Goal: Information Seeking & Learning: Learn about a topic

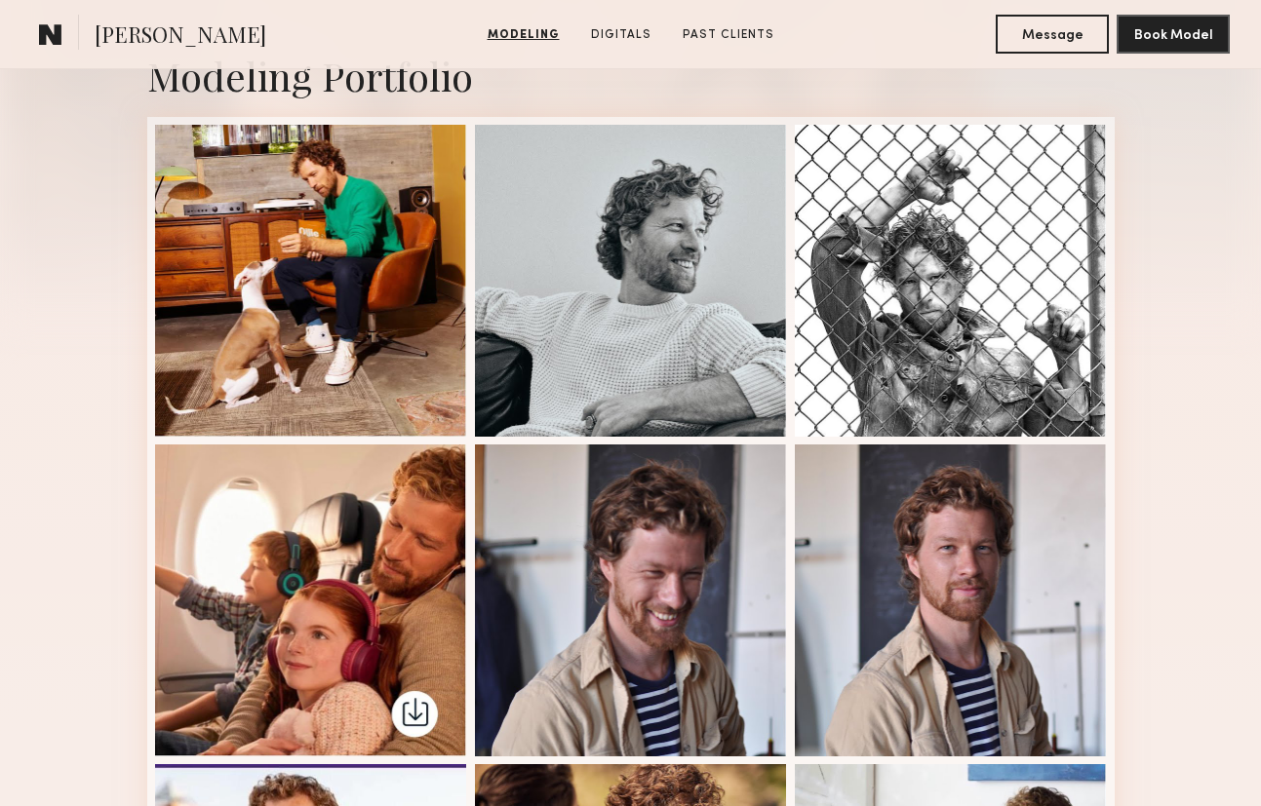
scroll to position [404, 0]
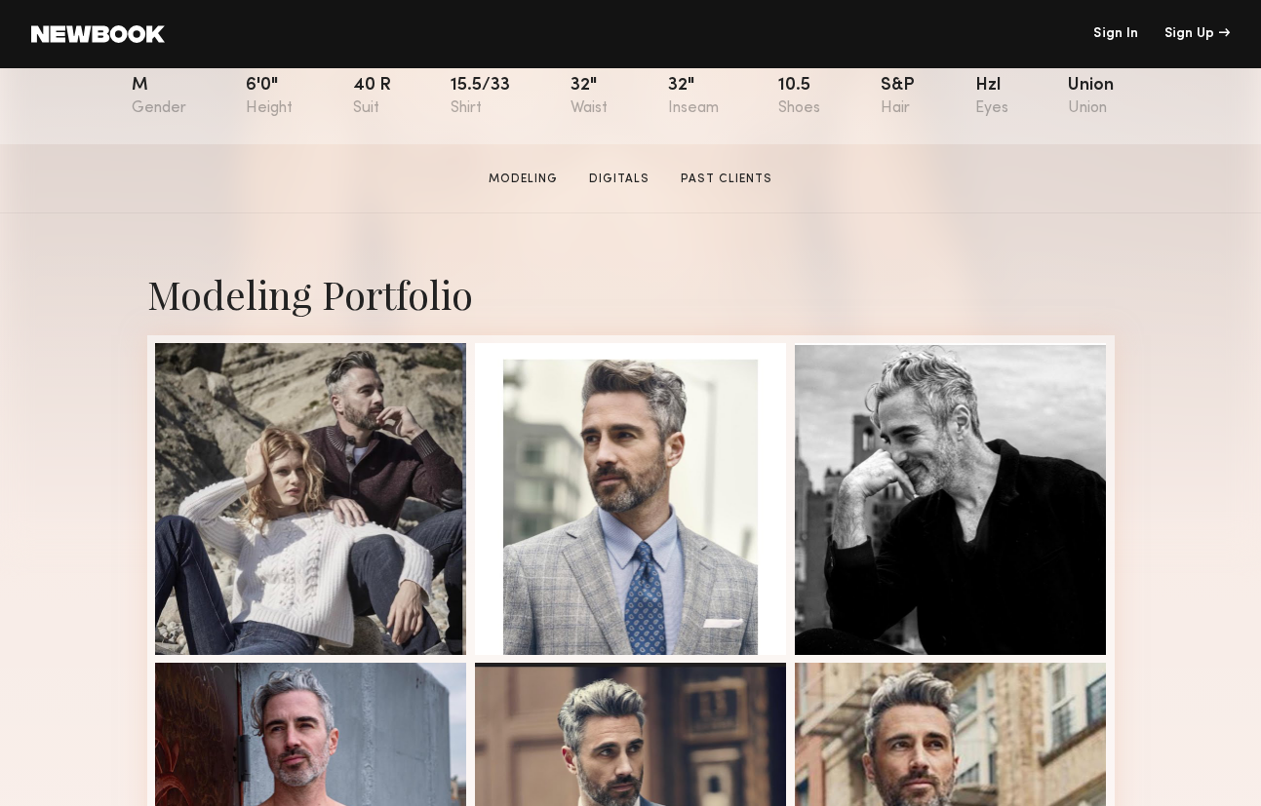
scroll to position [461, 0]
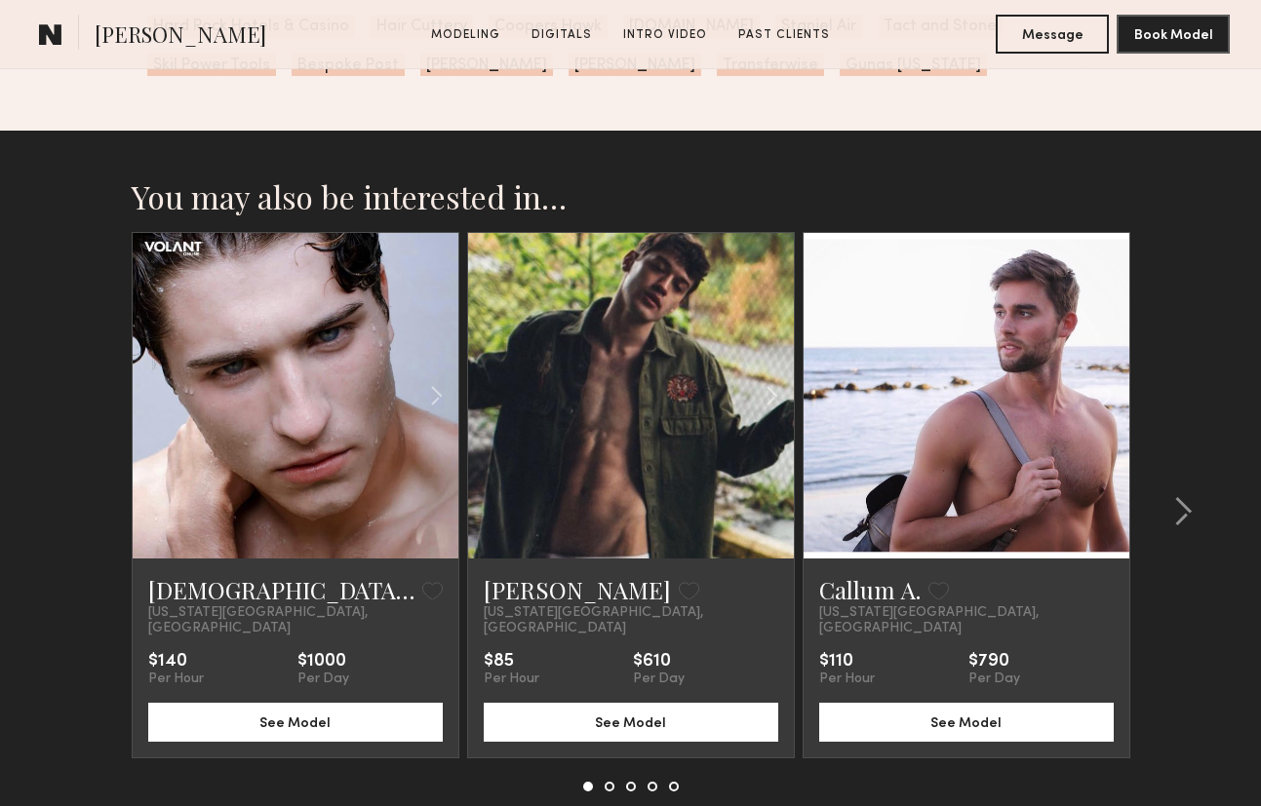
scroll to position [3698, 0]
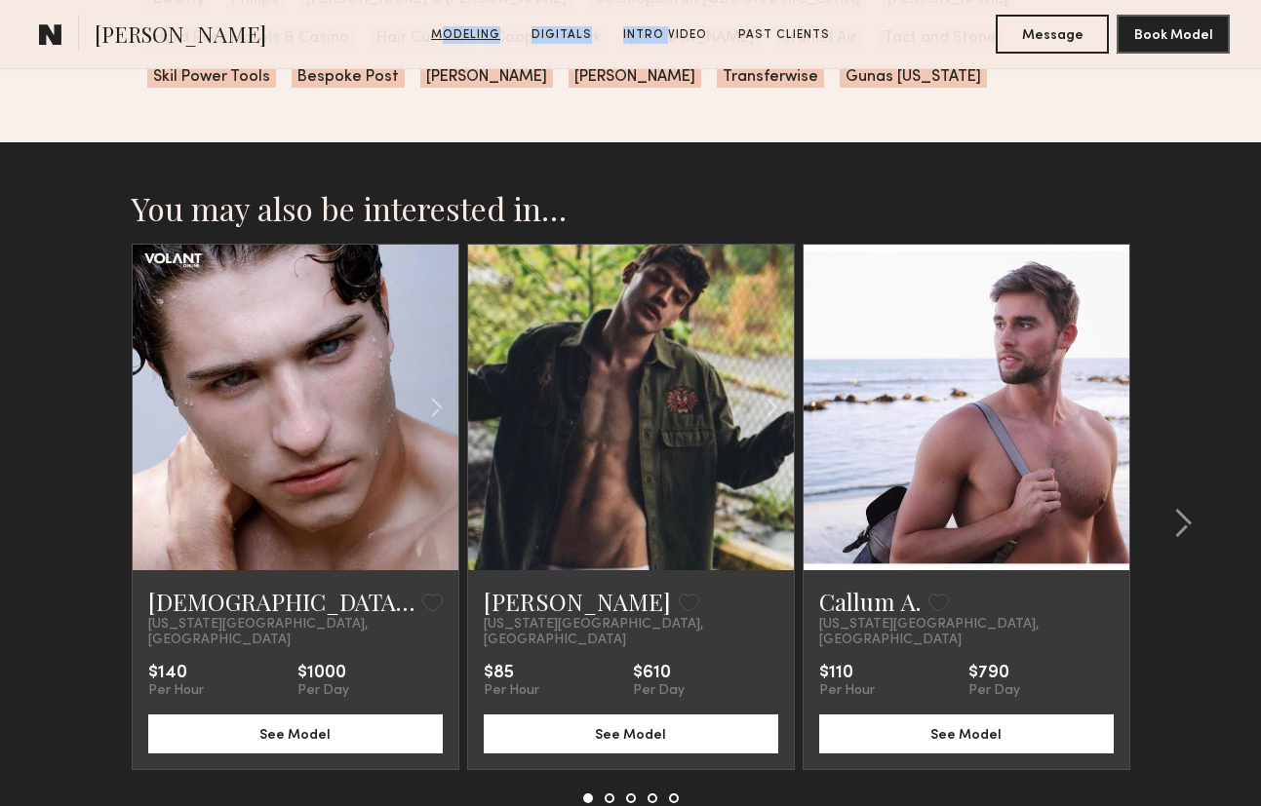
click at [465, 36] on link "Modeling" at bounding box center [465, 35] width 85 height 18
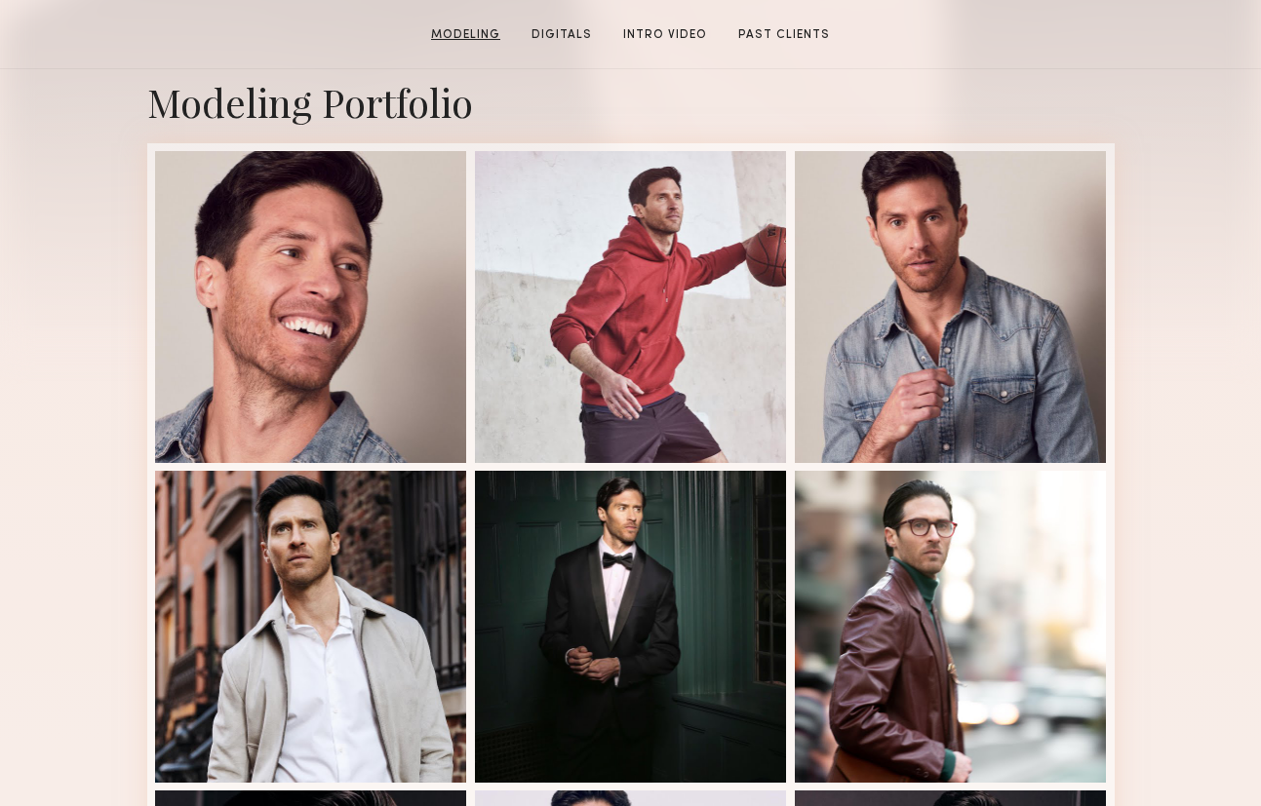
scroll to position [330, 0]
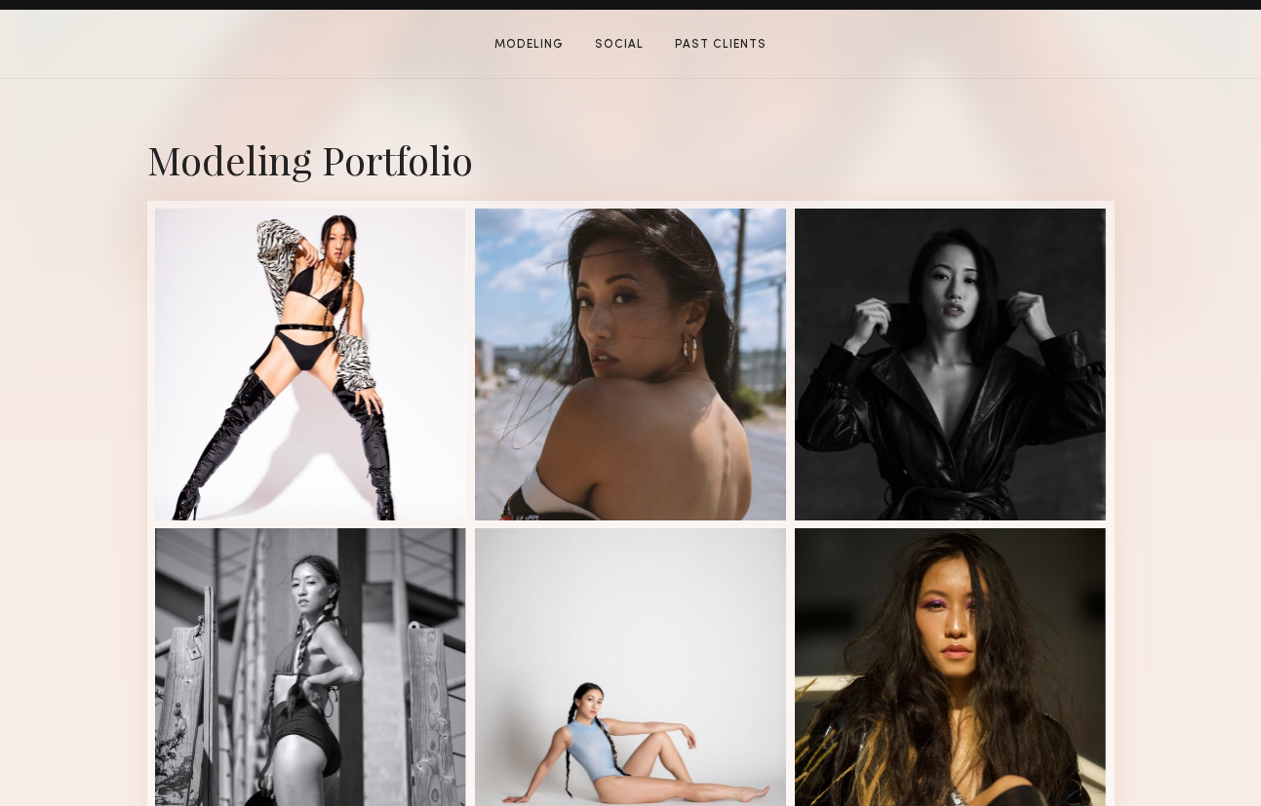
scroll to position [457, 0]
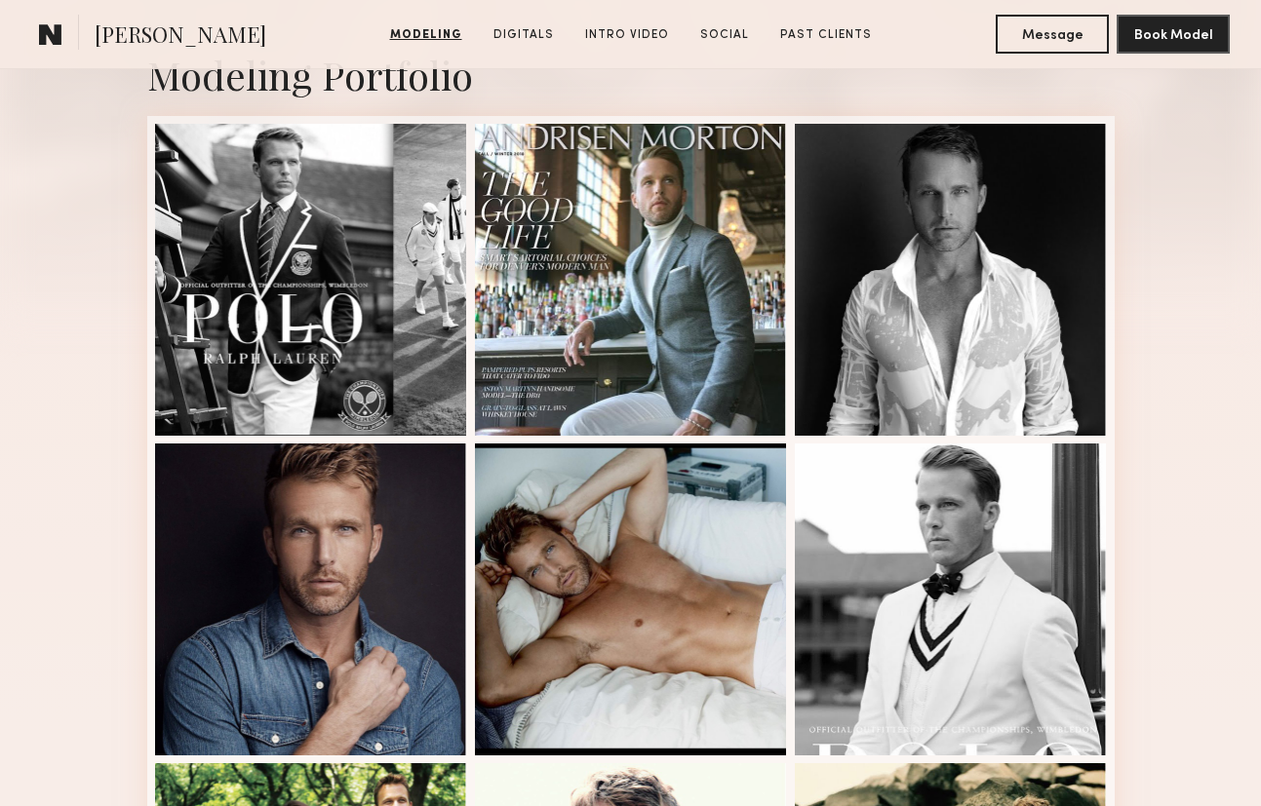
scroll to position [494, 0]
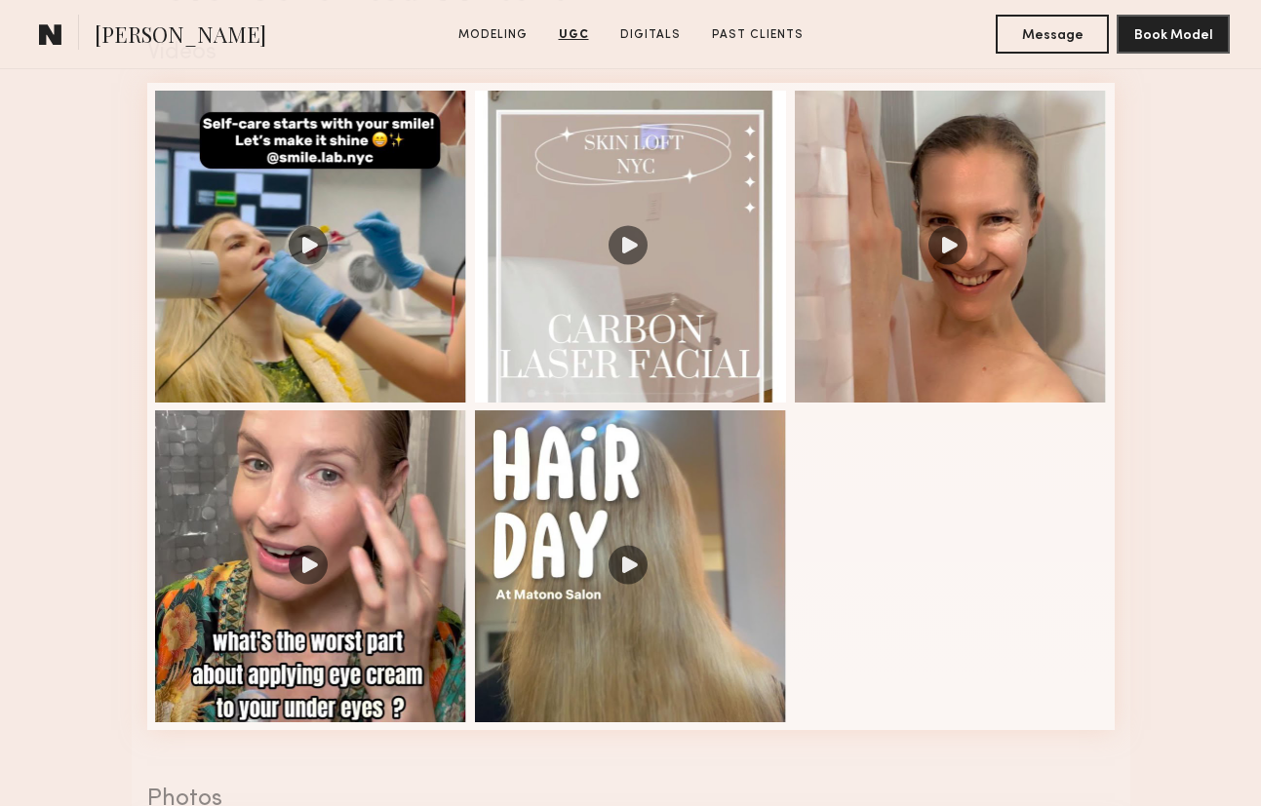
scroll to position [1813, 0]
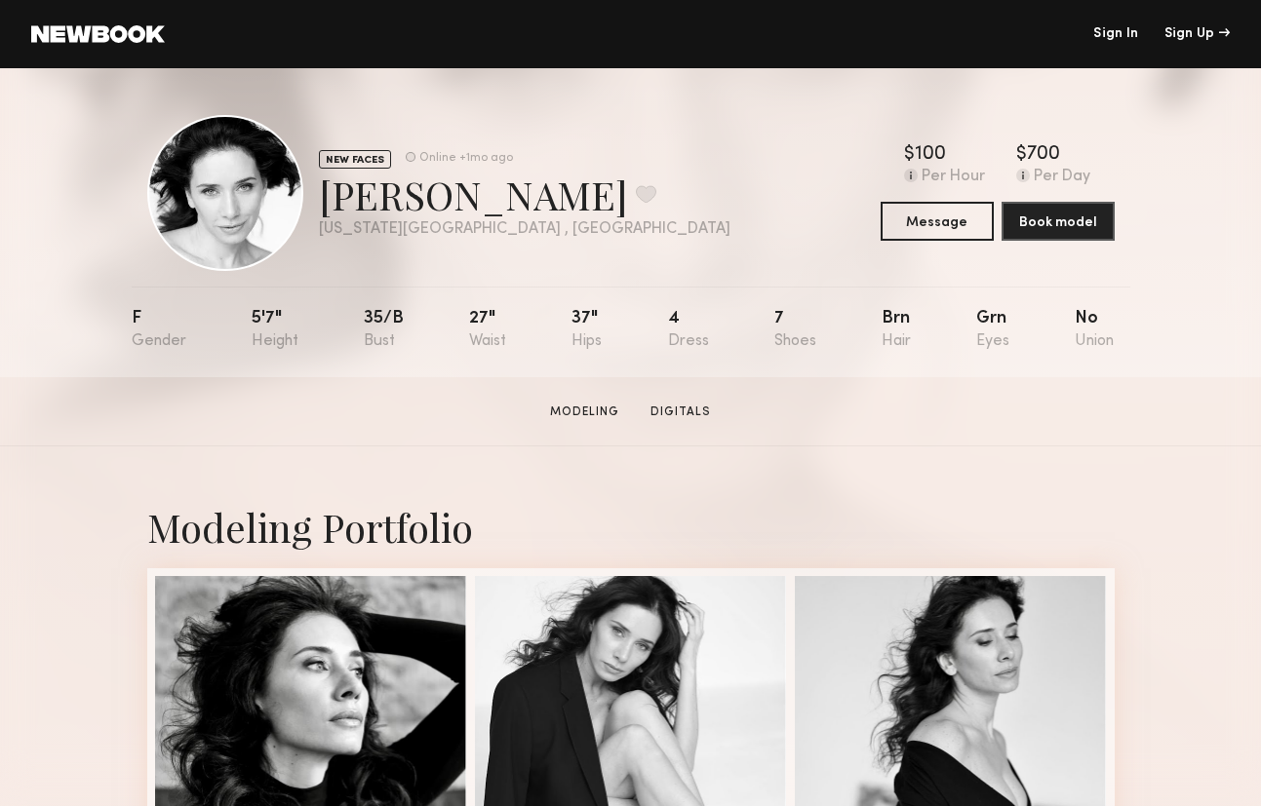
scroll to position [6, 0]
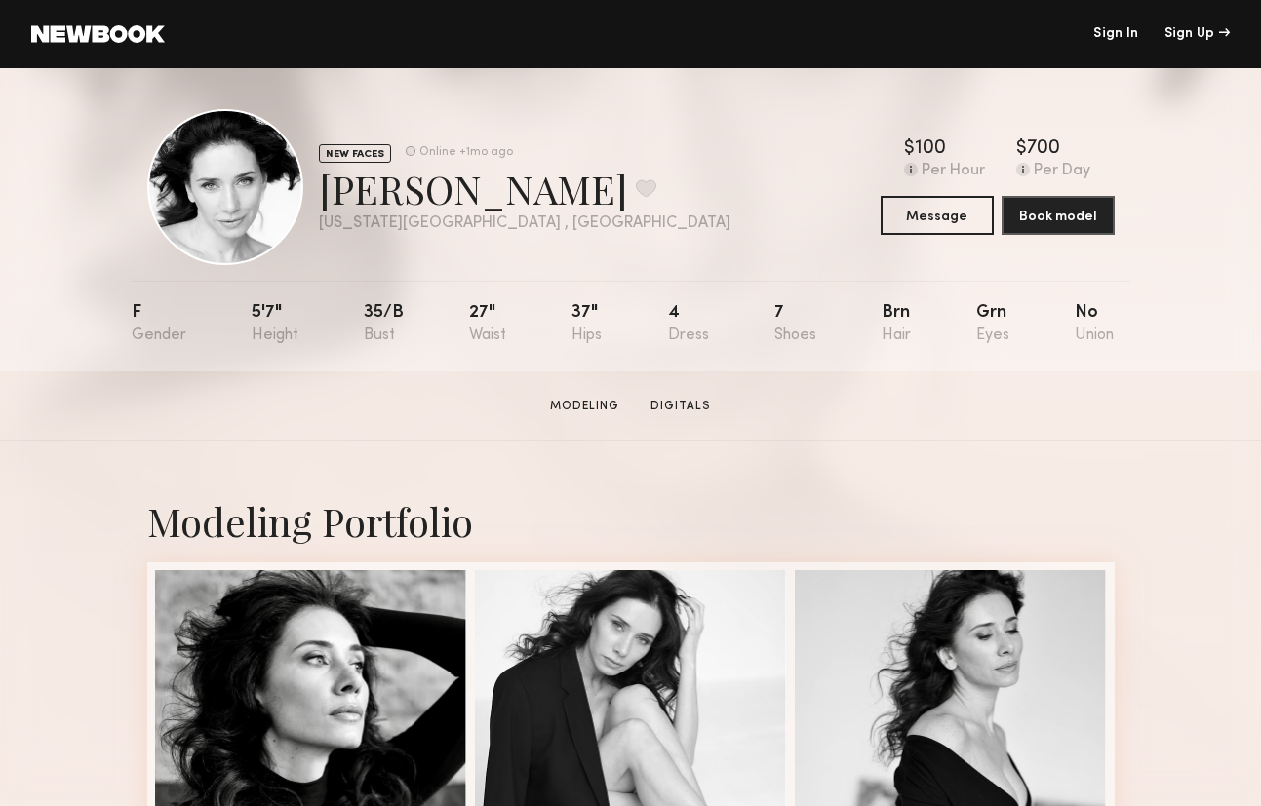
click at [127, 28] on link at bounding box center [98, 34] width 134 height 18
